Goal: Find specific page/section: Find specific page/section

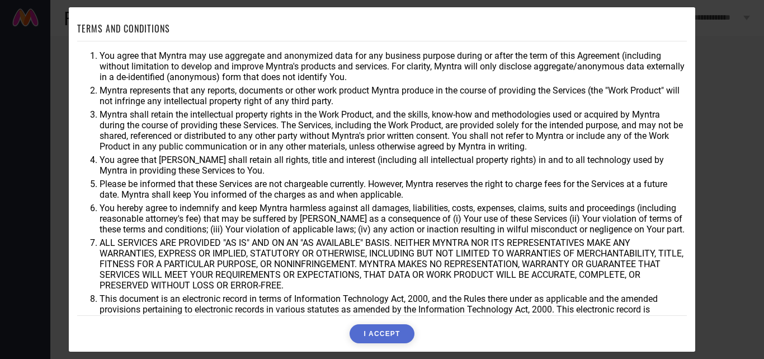
scroll to position [30, 0]
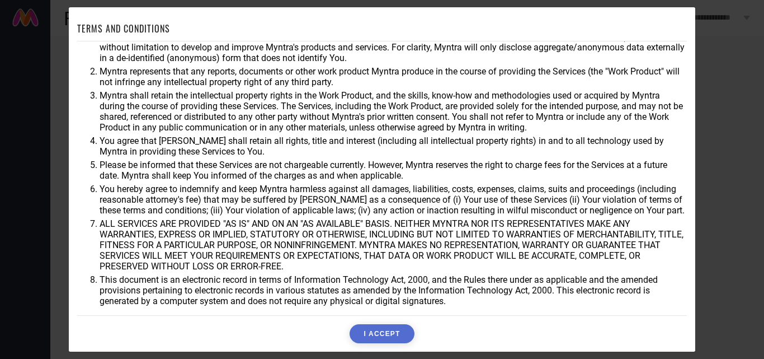
click at [371, 333] on button "I ACCEPT" at bounding box center [382, 333] width 64 height 19
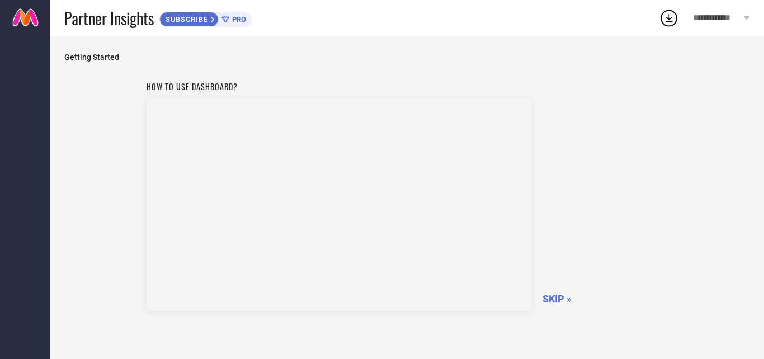
click at [559, 299] on span "SKIP »" at bounding box center [557, 299] width 29 height 12
